Goal: Find specific page/section: Find specific page/section

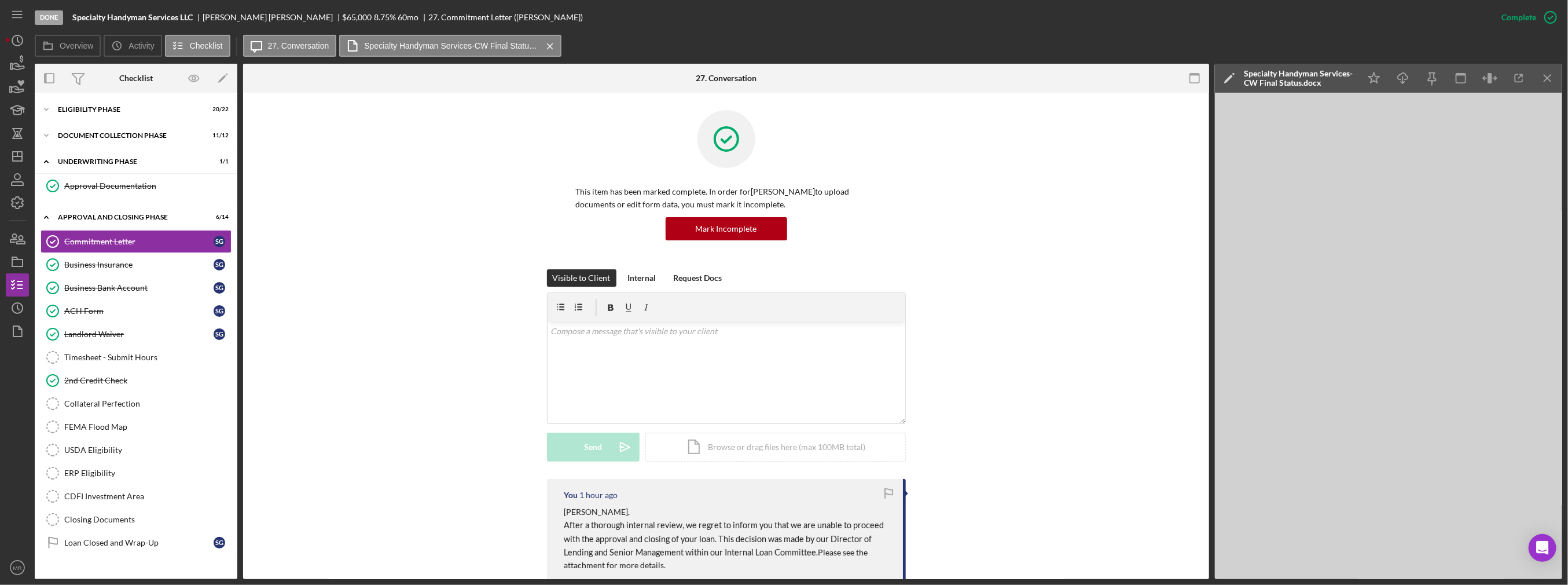
scroll to position [115, 0]
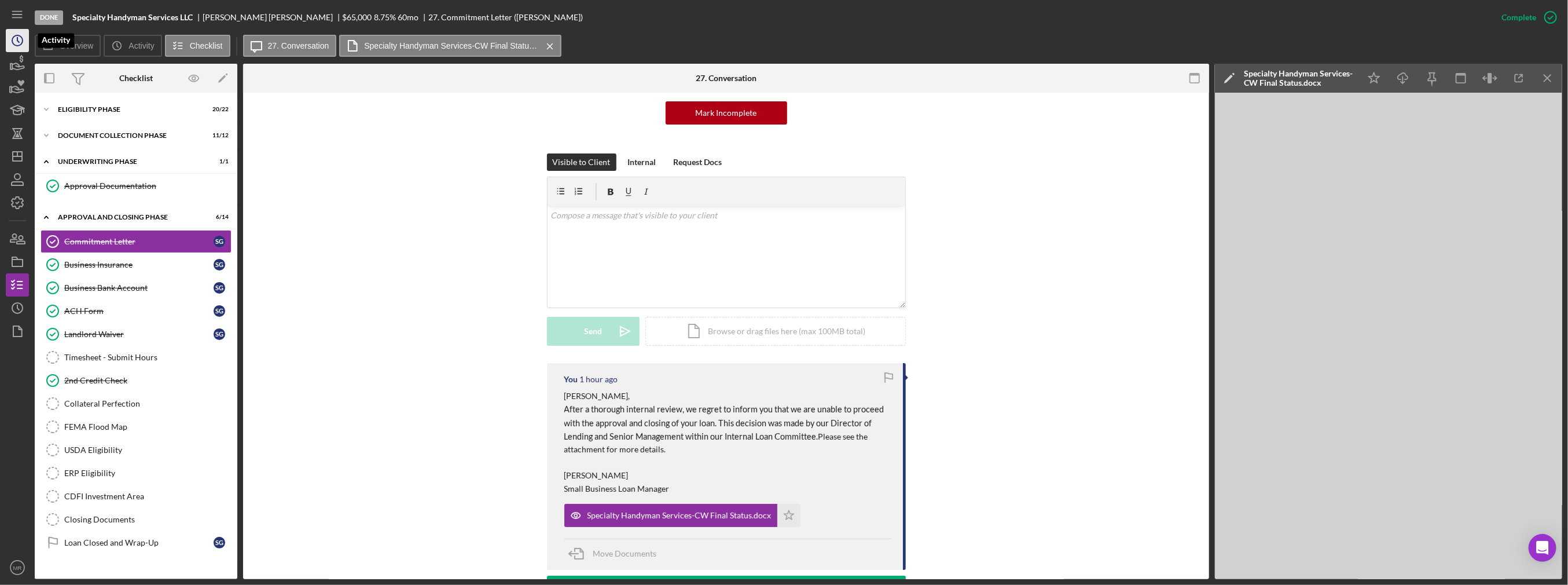
click at [11, 32] on icon "Icon/History" at bounding box center [18, 41] width 29 height 29
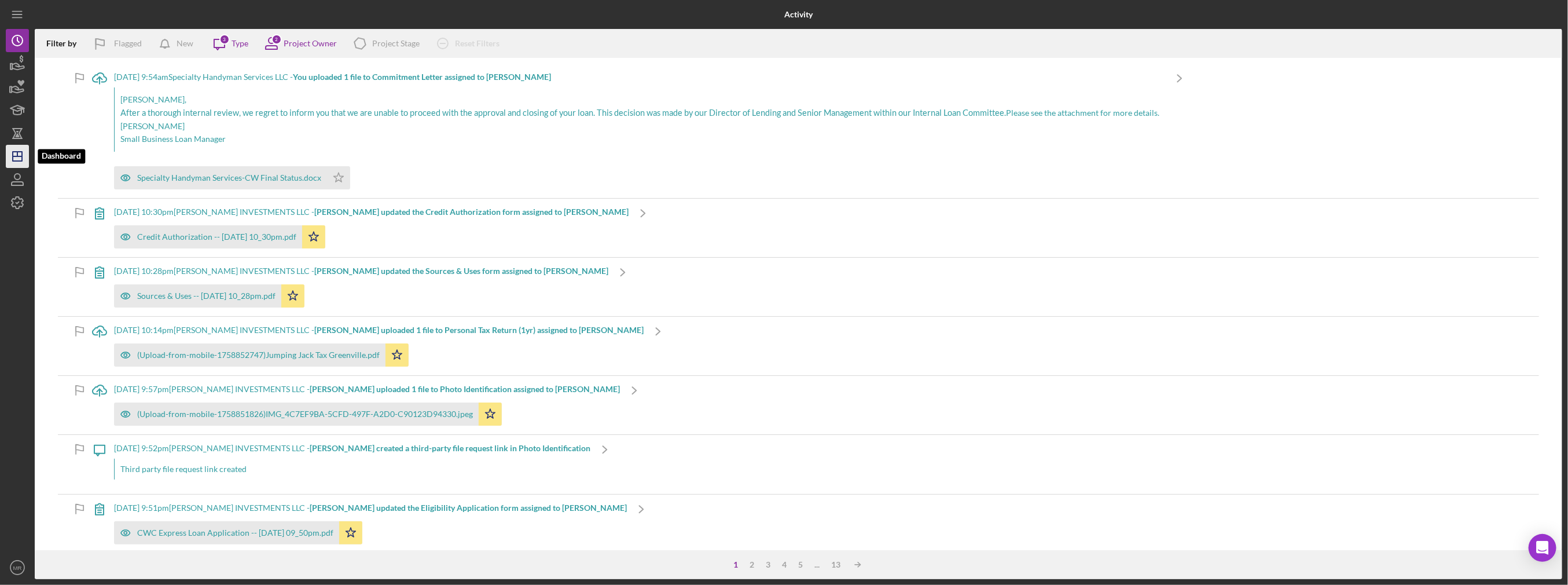
click at [20, 158] on icon "Icon/Dashboard" at bounding box center [18, 157] width 29 height 29
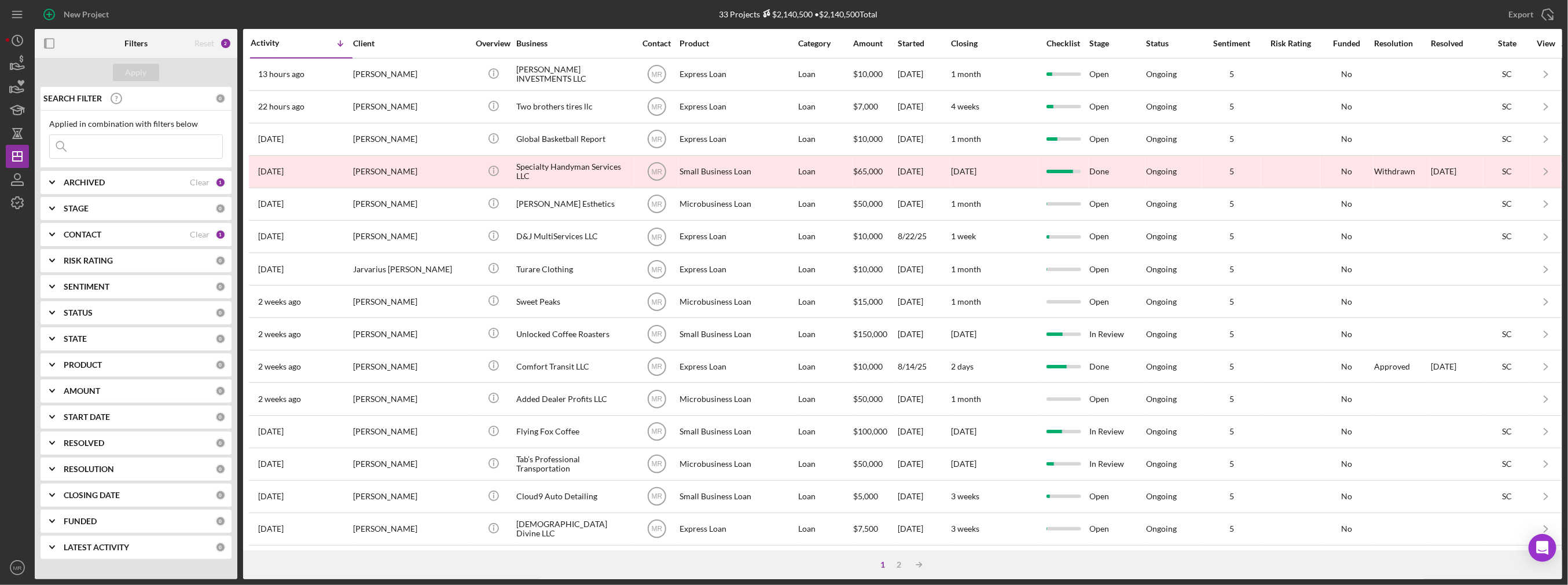
click at [93, 148] on input at bounding box center [136, 147] width 172 height 23
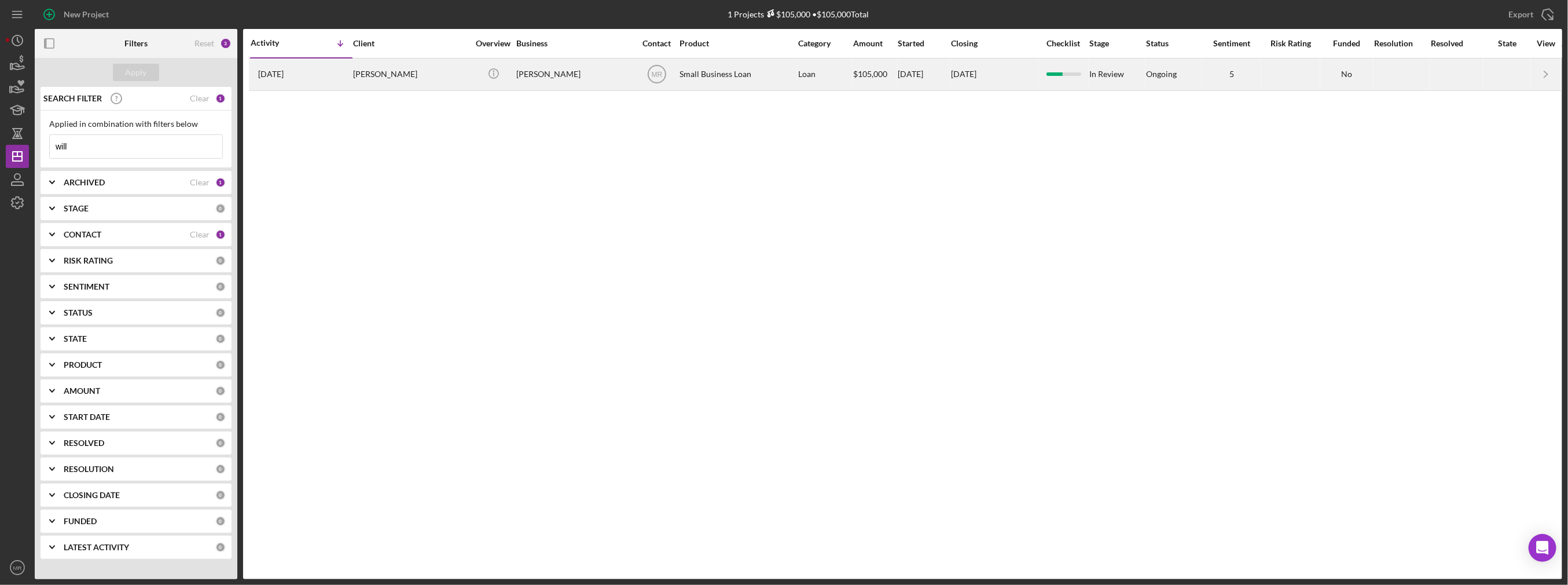
type input "will"
click at [370, 81] on div "[PERSON_NAME]" at bounding box center [411, 73] width 115 height 30
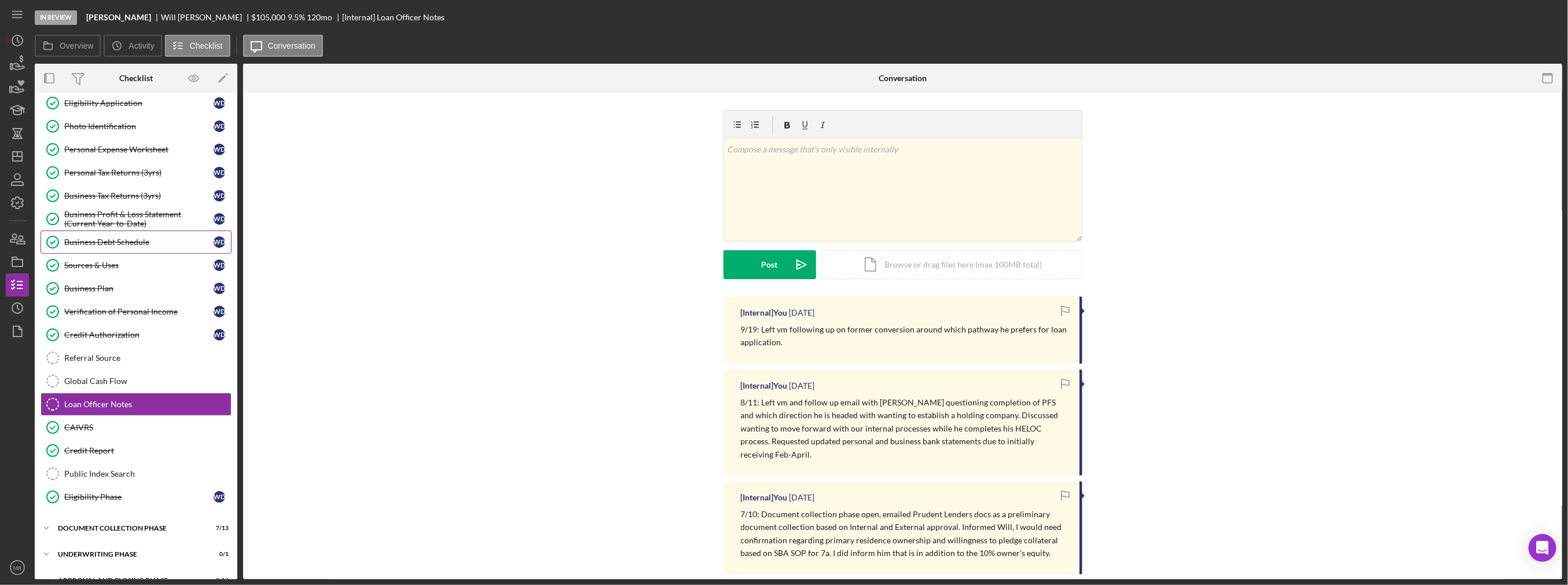
scroll to position [89, 0]
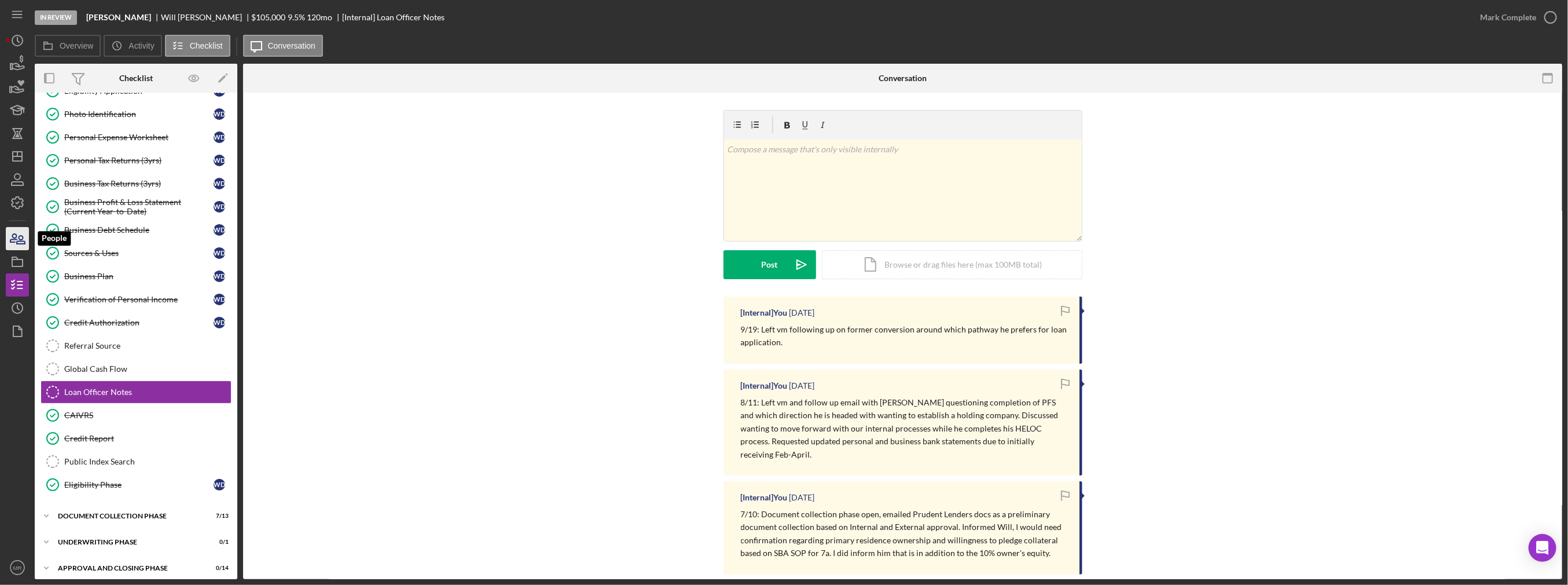
click at [16, 229] on icon "button" at bounding box center [18, 239] width 29 height 29
